Goal: Transaction & Acquisition: Purchase product/service

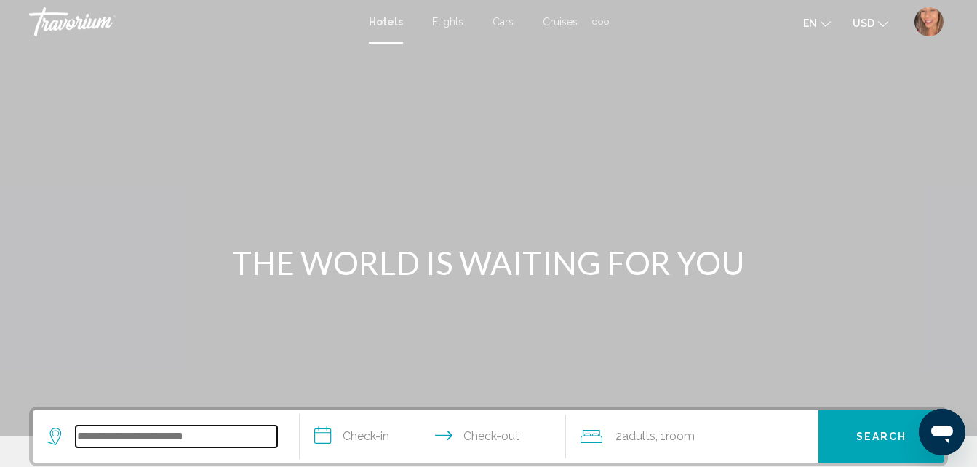
click at [116, 432] on input "Search widget" at bounding box center [177, 437] width 202 height 22
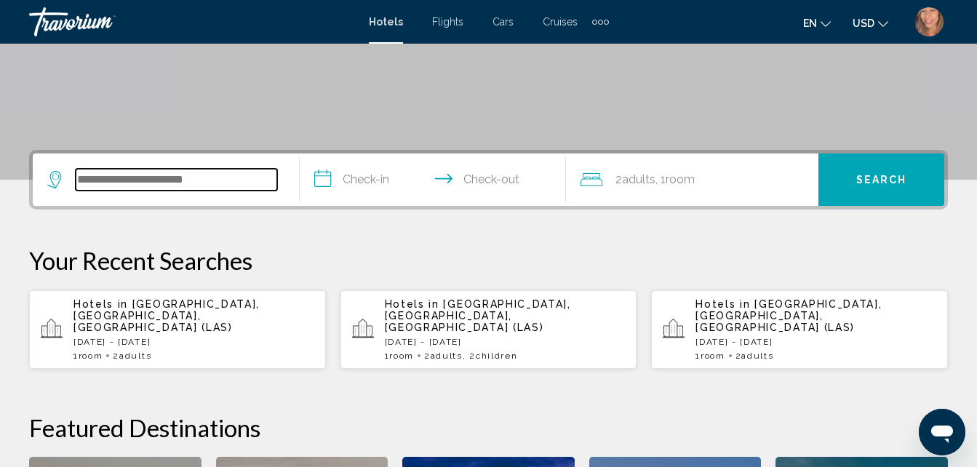
scroll to position [359, 0]
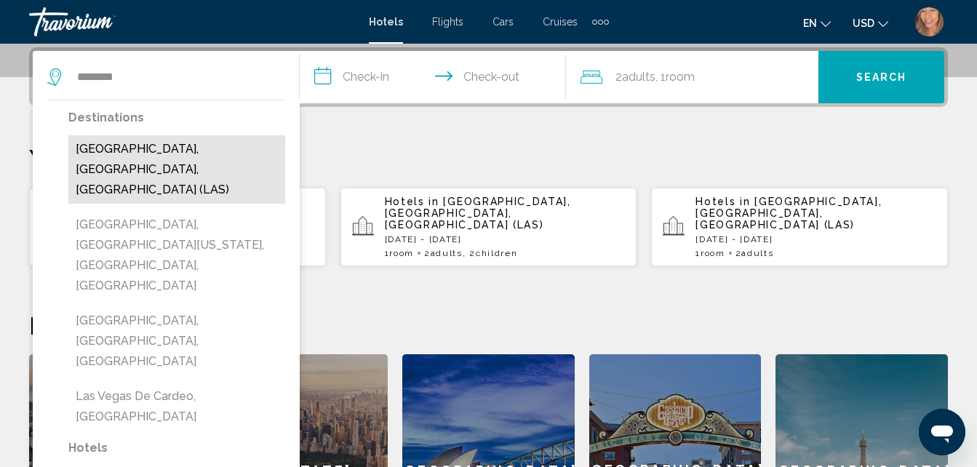
click at [163, 151] on button "[GEOGRAPHIC_DATA], [GEOGRAPHIC_DATA], [GEOGRAPHIC_DATA] (LAS)" at bounding box center [176, 169] width 217 height 68
type input "**********"
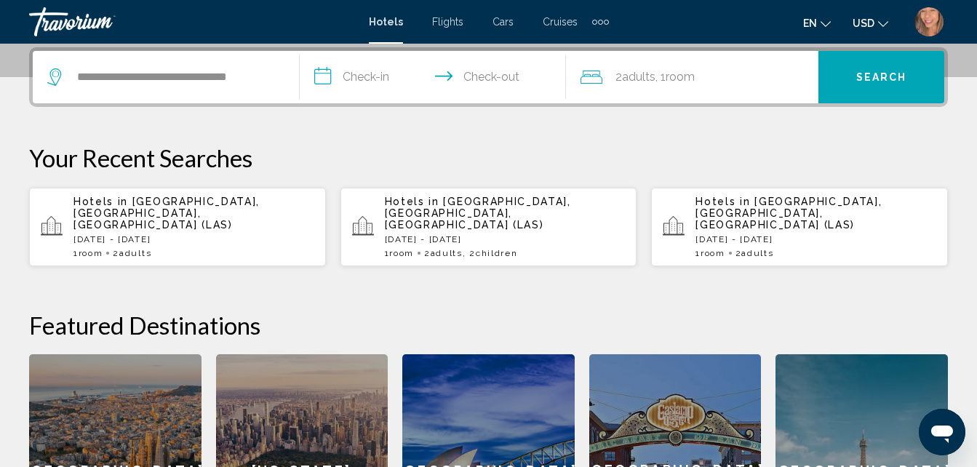
click at [371, 75] on input "**********" at bounding box center [436, 79] width 273 height 57
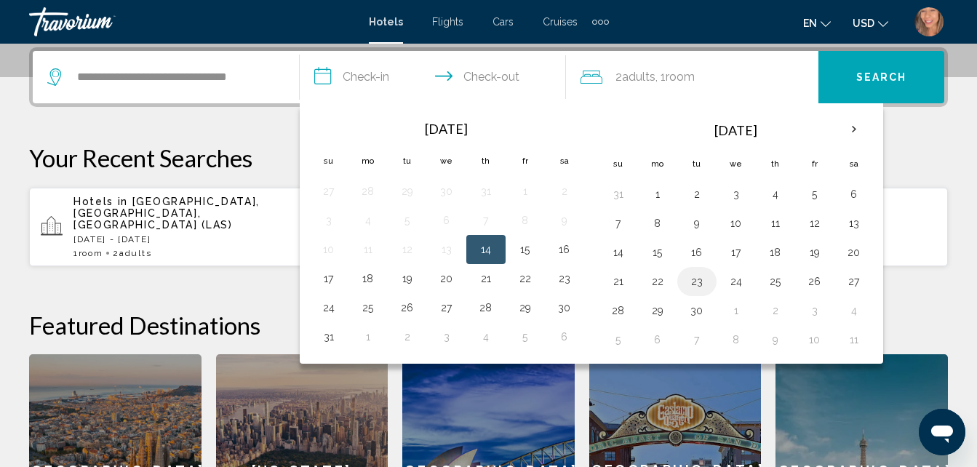
click at [699, 282] on button "23" at bounding box center [696, 281] width 23 height 20
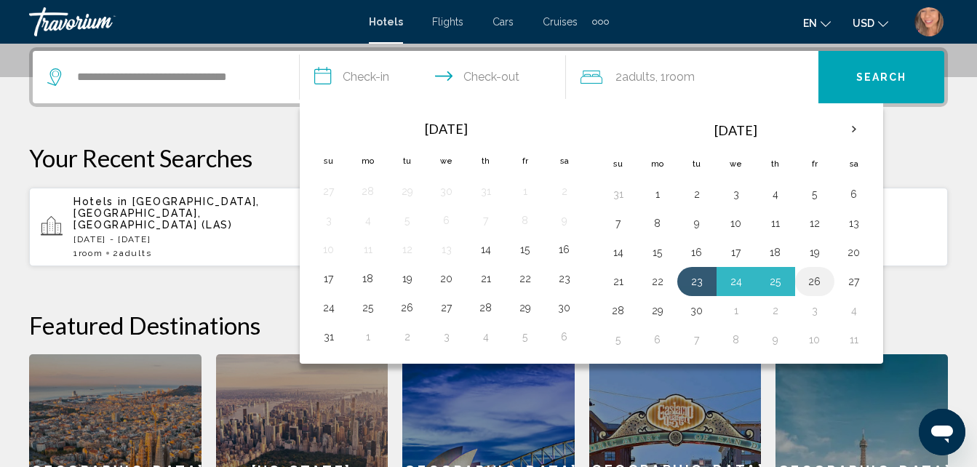
click at [817, 287] on button "26" at bounding box center [814, 281] width 23 height 20
type input "**********"
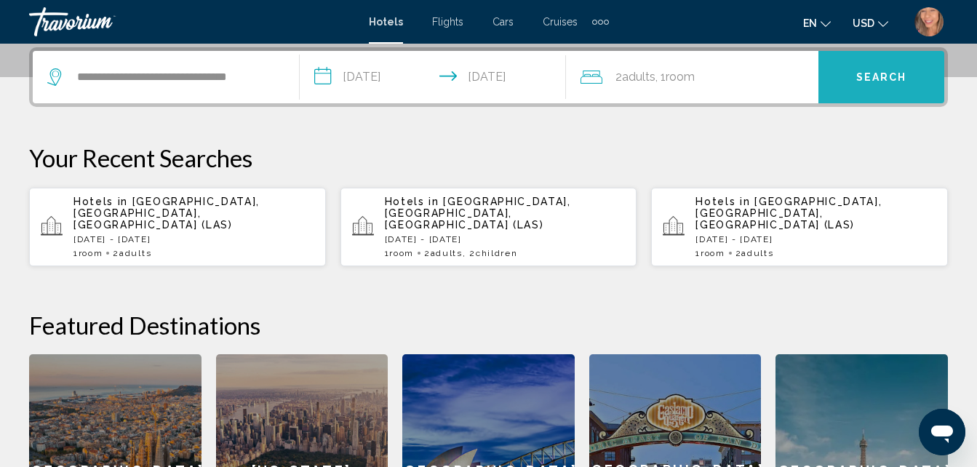
click at [889, 83] on span "Search" at bounding box center [881, 78] width 51 height 12
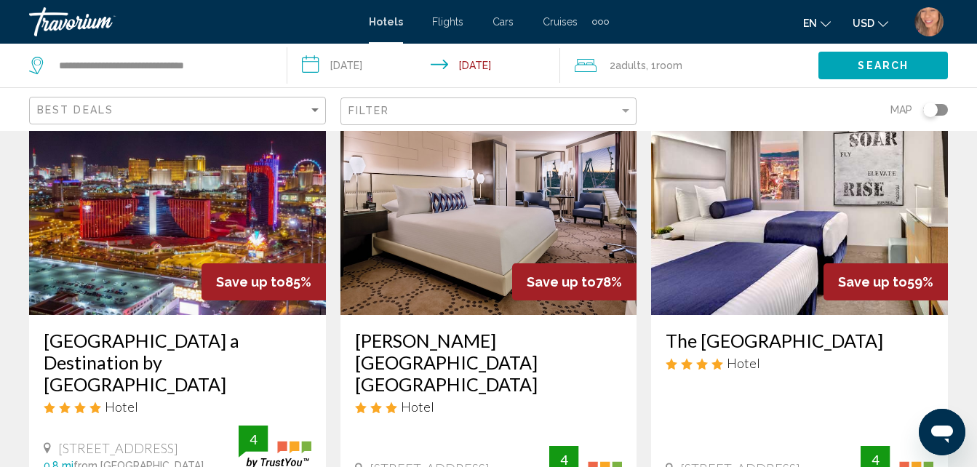
scroll to position [96, 0]
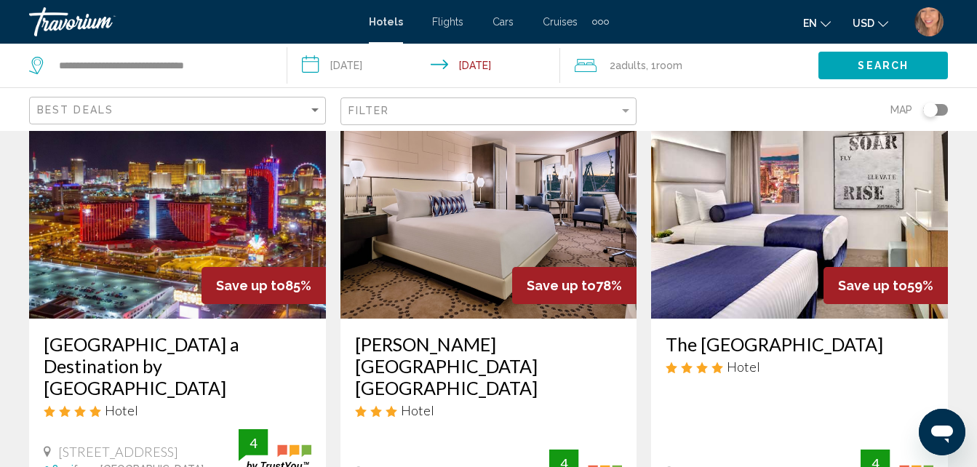
click at [74, 353] on h3 "[GEOGRAPHIC_DATA] a Destination by [GEOGRAPHIC_DATA]" at bounding box center [178, 365] width 268 height 65
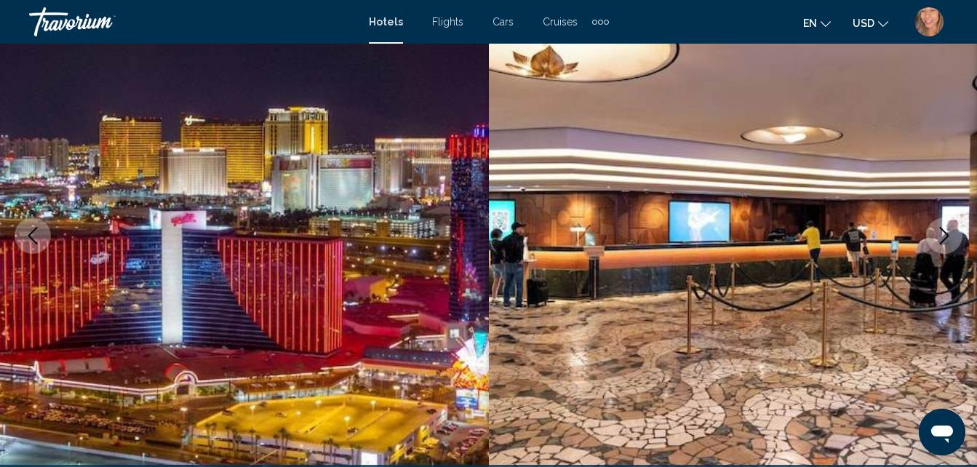
scroll to position [151, 0]
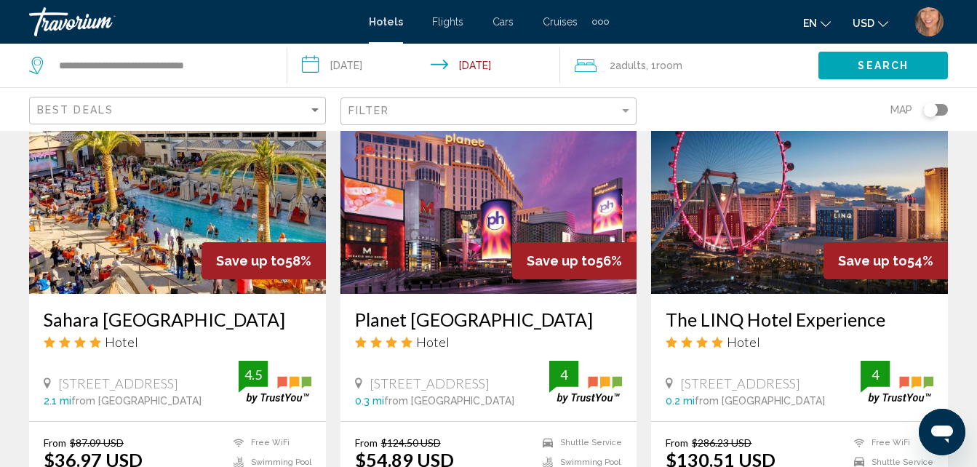
scroll to position [704, 0]
click at [540, 309] on h3 "Planet [GEOGRAPHIC_DATA]" at bounding box center [489, 320] width 268 height 22
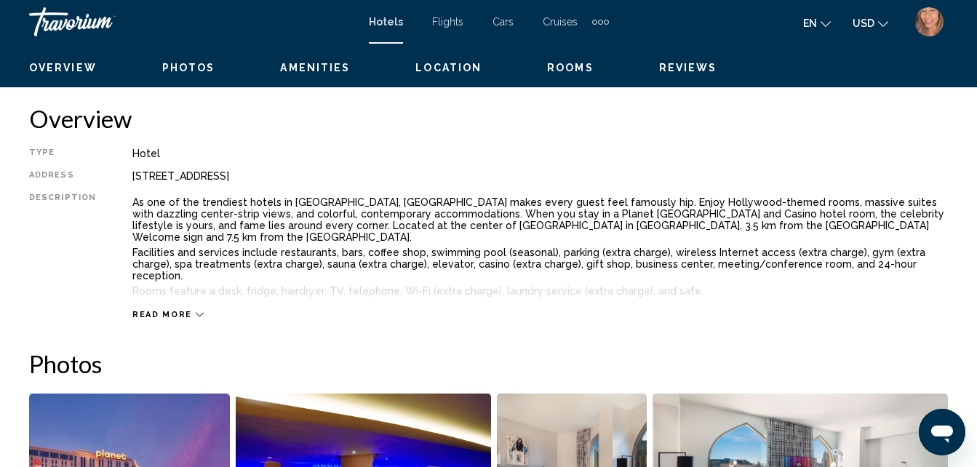
scroll to position [156, 0]
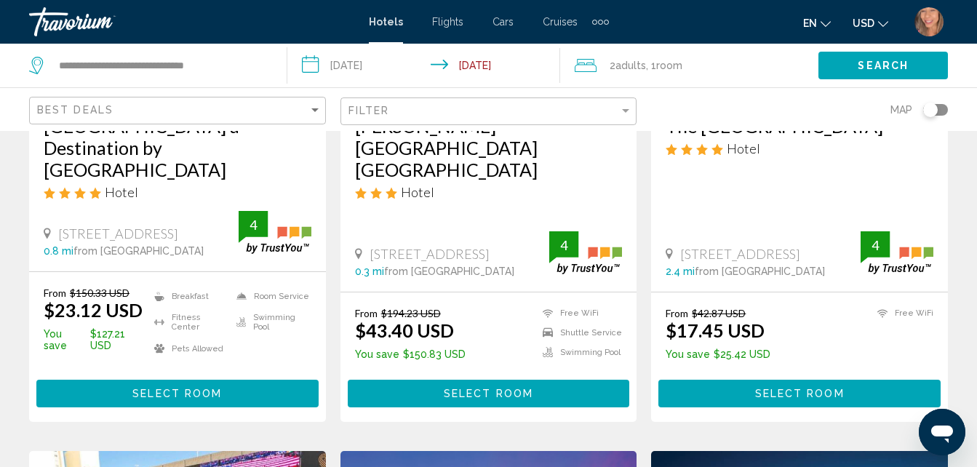
scroll to position [318, 0]
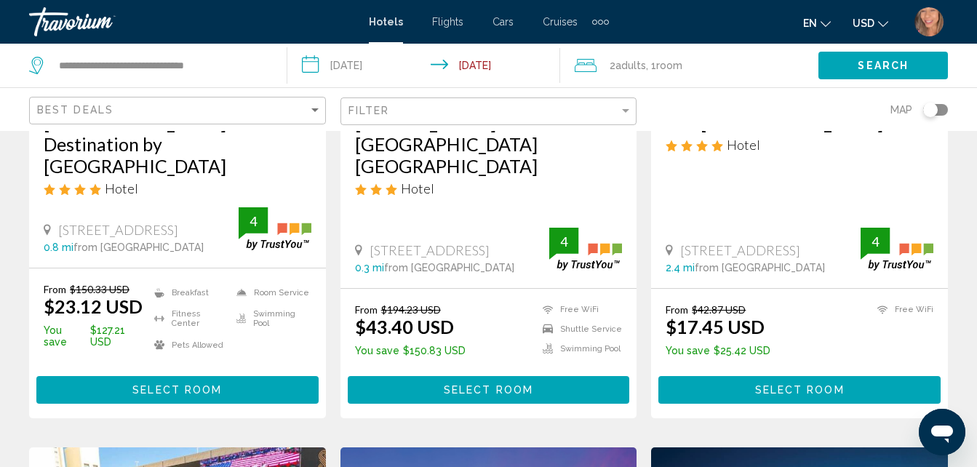
click at [238, 376] on button "Select Room" at bounding box center [177, 389] width 282 height 27
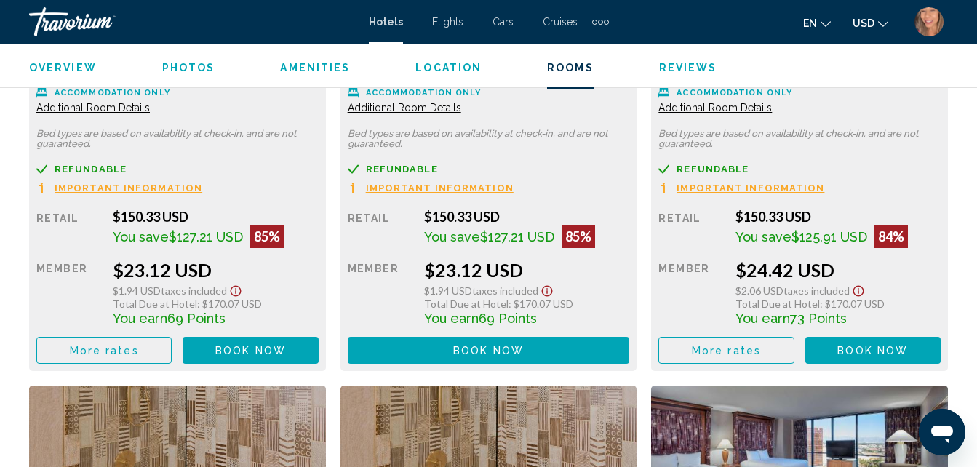
scroll to position [2445, 0]
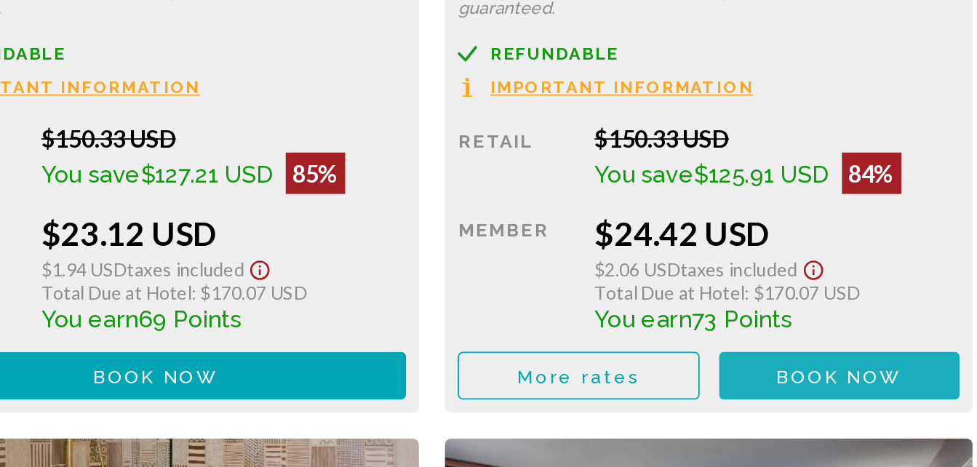
click at [286, 348] on span "Book now" at bounding box center [250, 349] width 71 height 12
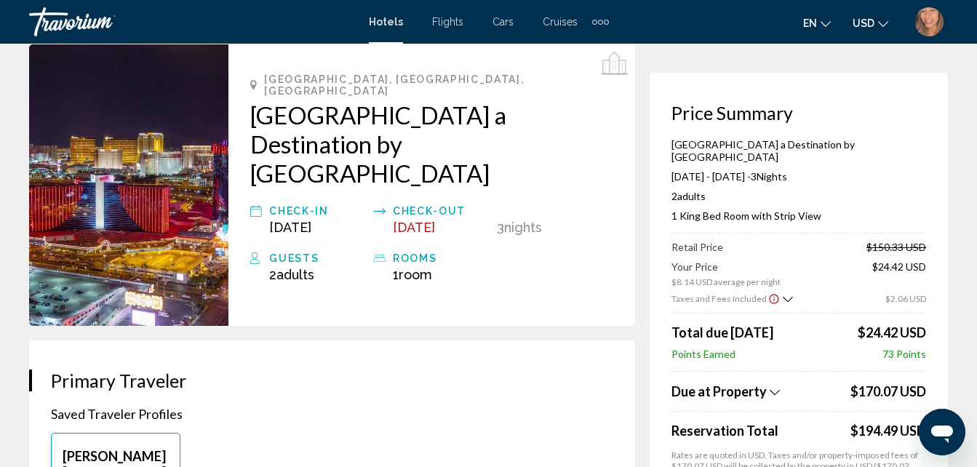
scroll to position [77, 0]
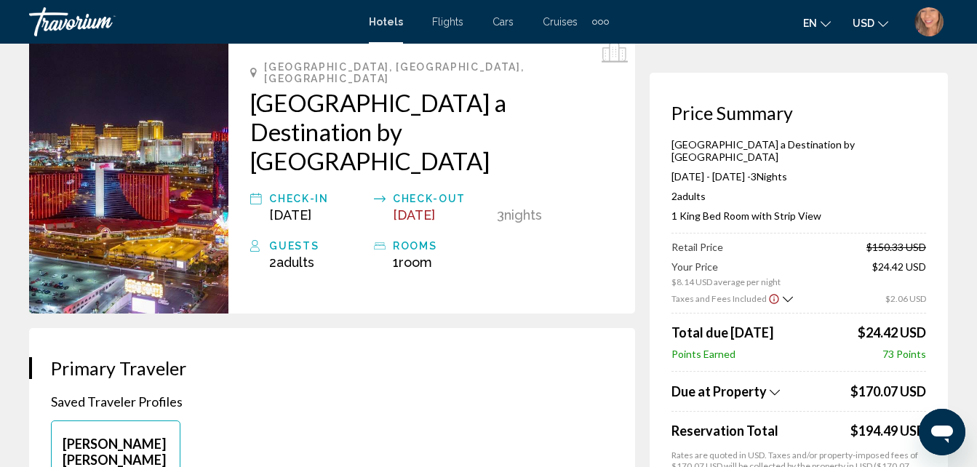
click at [779, 241] on div "Retail Price $150.33 USD" at bounding box center [799, 247] width 255 height 12
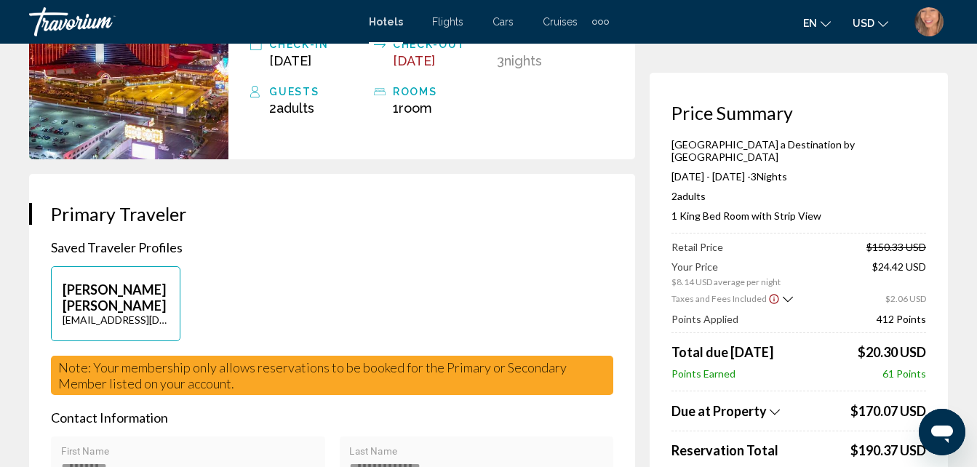
scroll to position [237, 0]
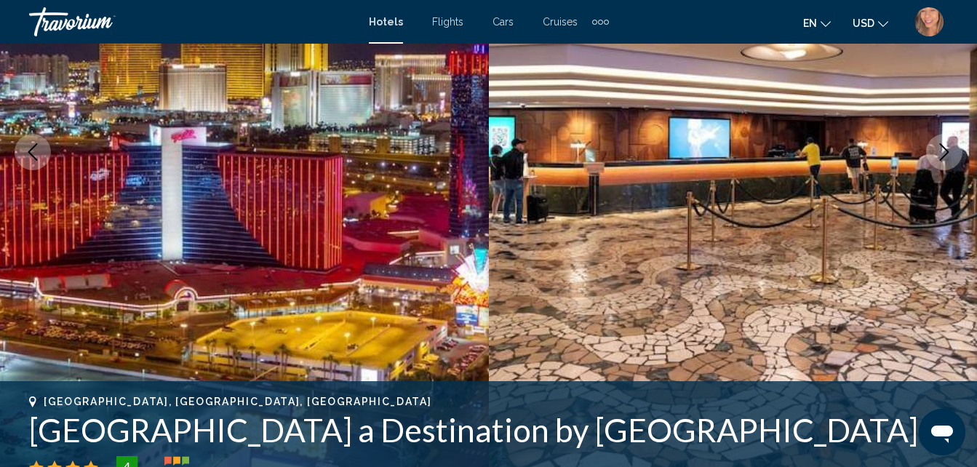
scroll to position [53, 0]
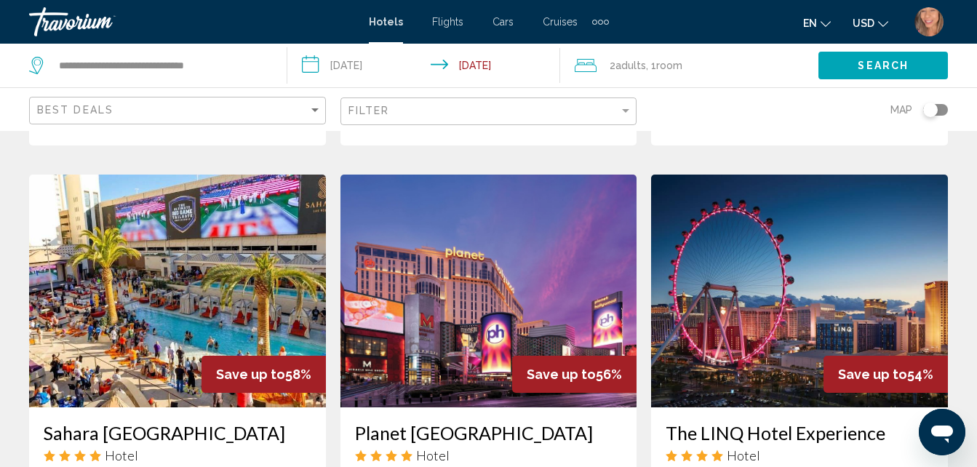
scroll to position [589, 0]
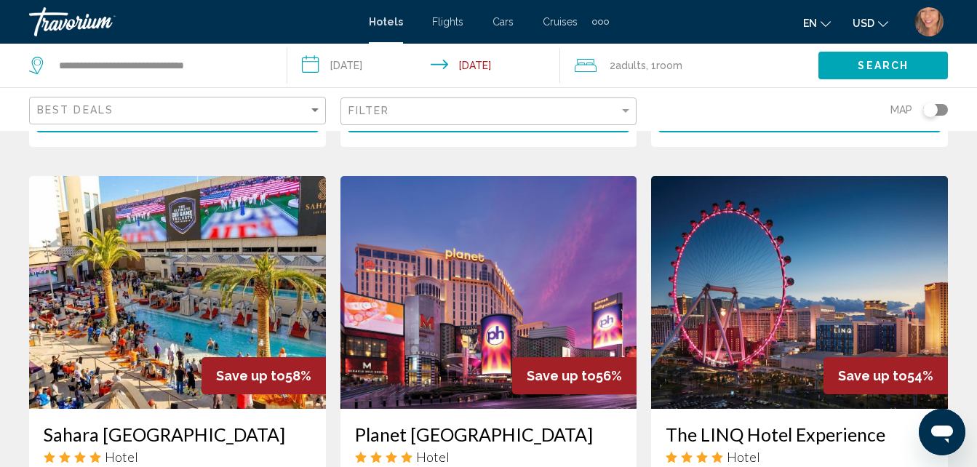
click at [934, 23] on img "User Menu" at bounding box center [929, 21] width 29 height 29
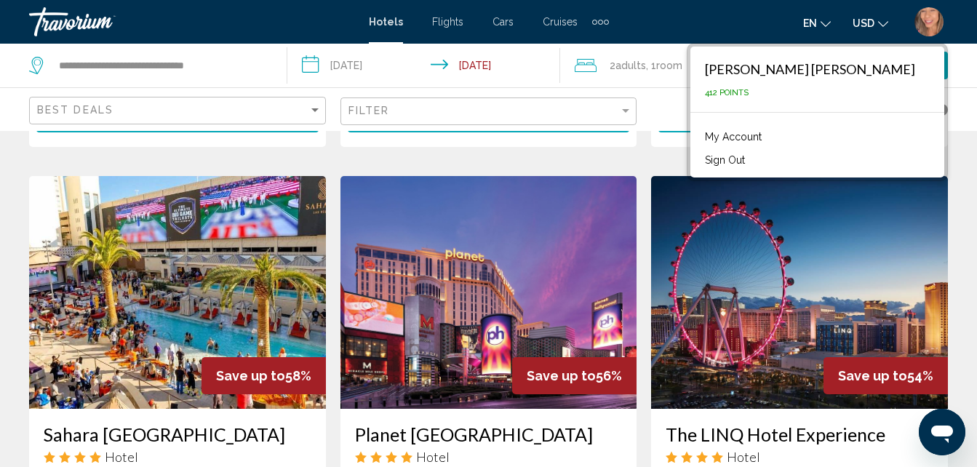
click at [769, 140] on link "My Account" at bounding box center [733, 136] width 71 height 19
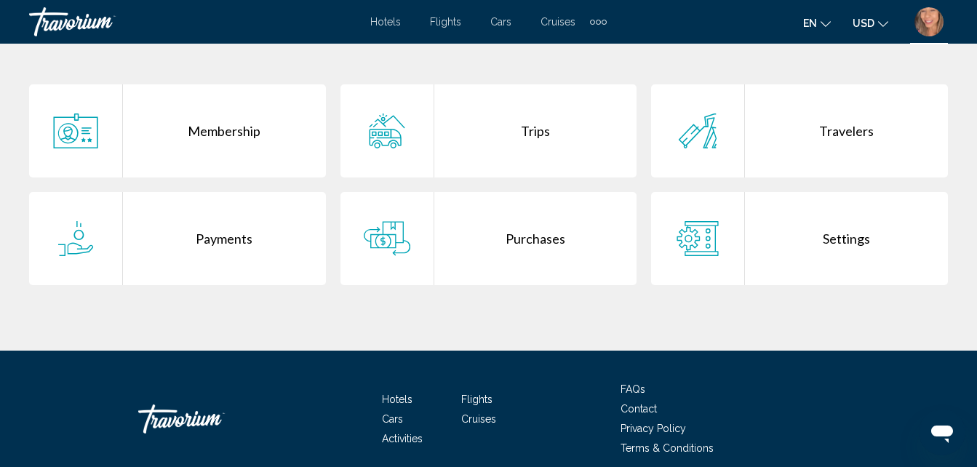
scroll to position [300, 0]
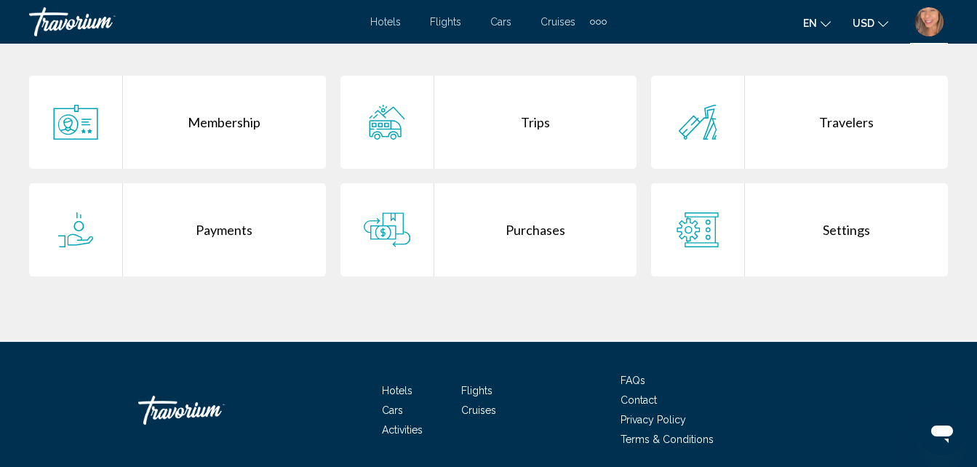
click at [556, 229] on div "Purchases" at bounding box center [535, 229] width 203 height 93
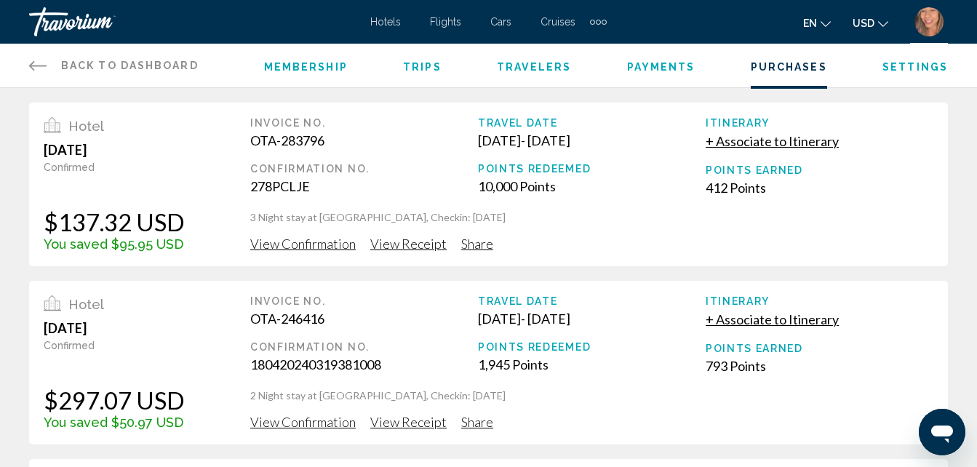
click at [409, 244] on span "View Receipt" at bounding box center [408, 244] width 76 height 16
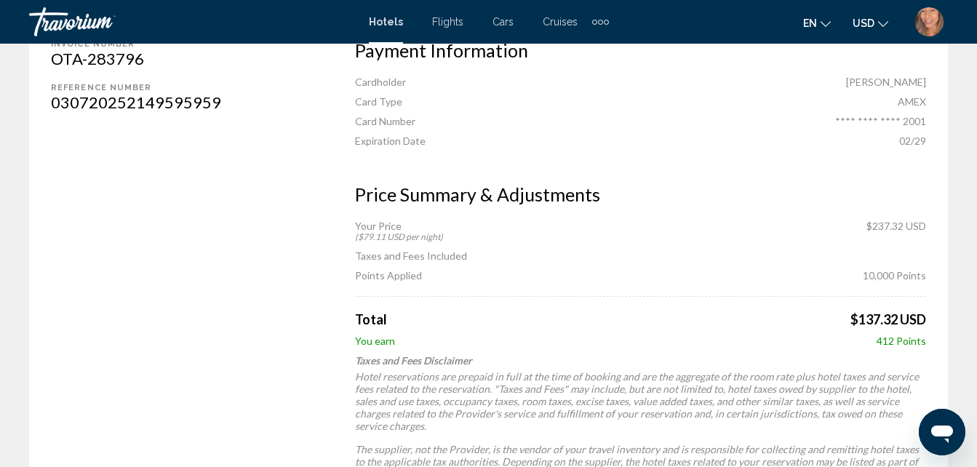
scroll to position [601, 0]
